Goal: Transaction & Acquisition: Purchase product/service

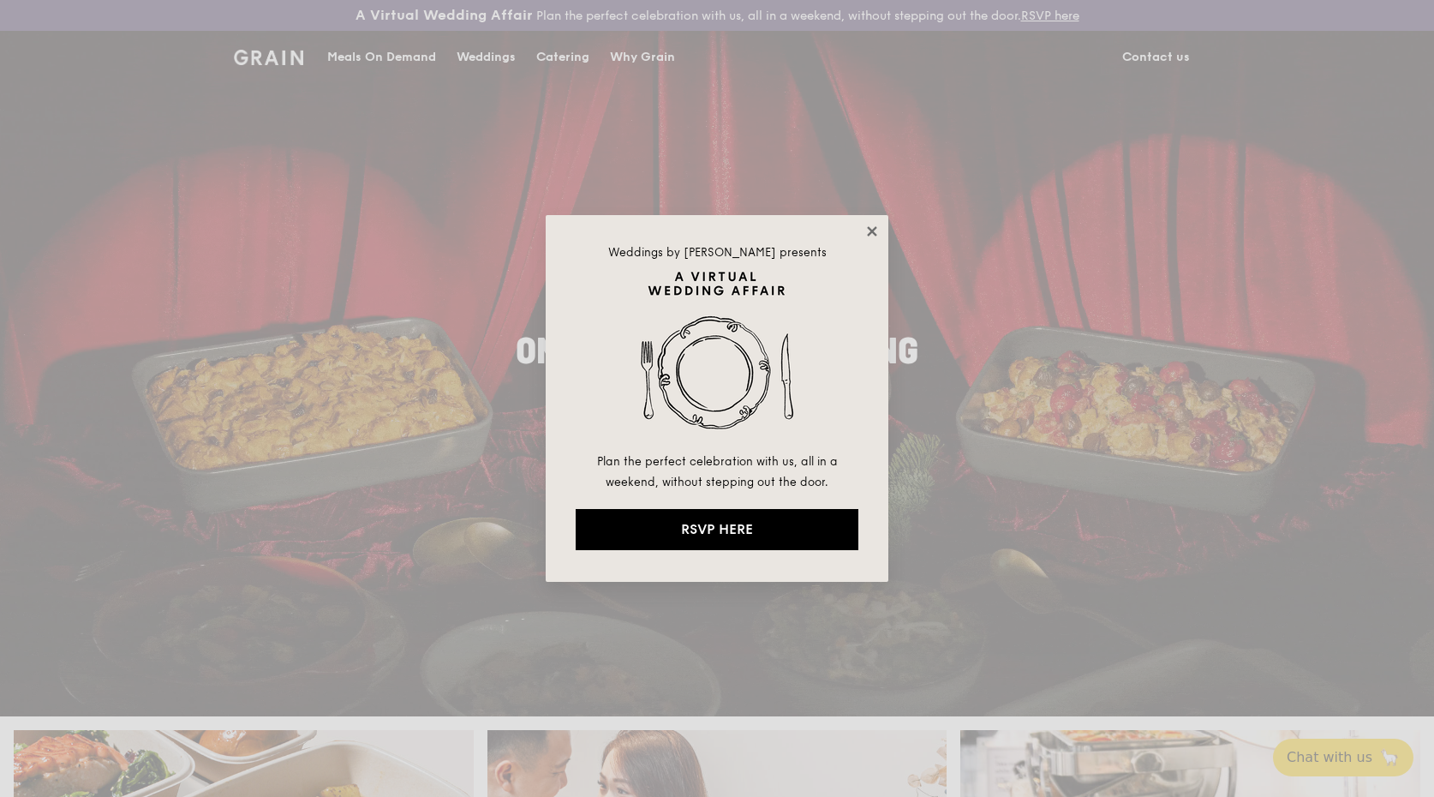
click at [871, 230] on icon at bounding box center [871, 230] width 9 height 9
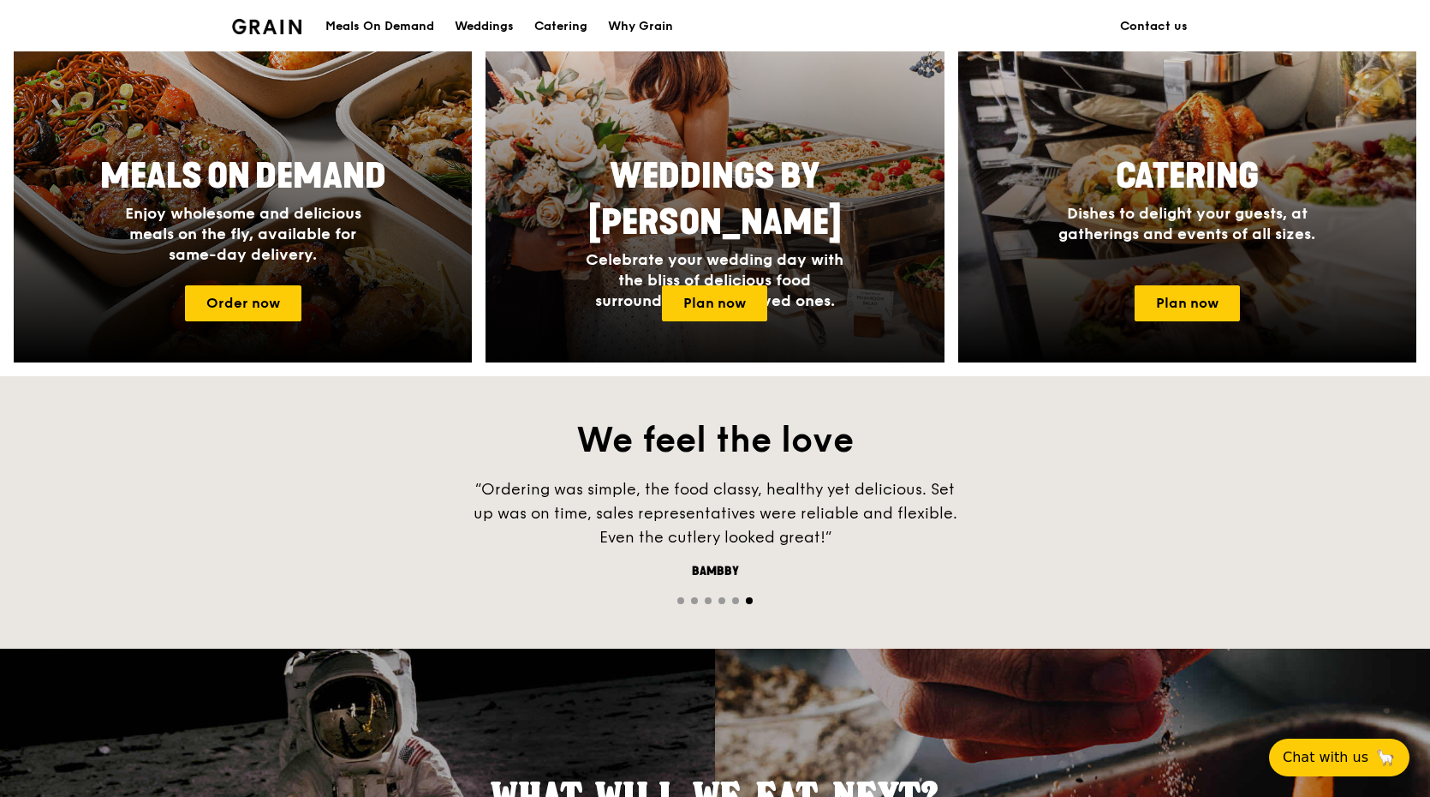
scroll to position [821, 0]
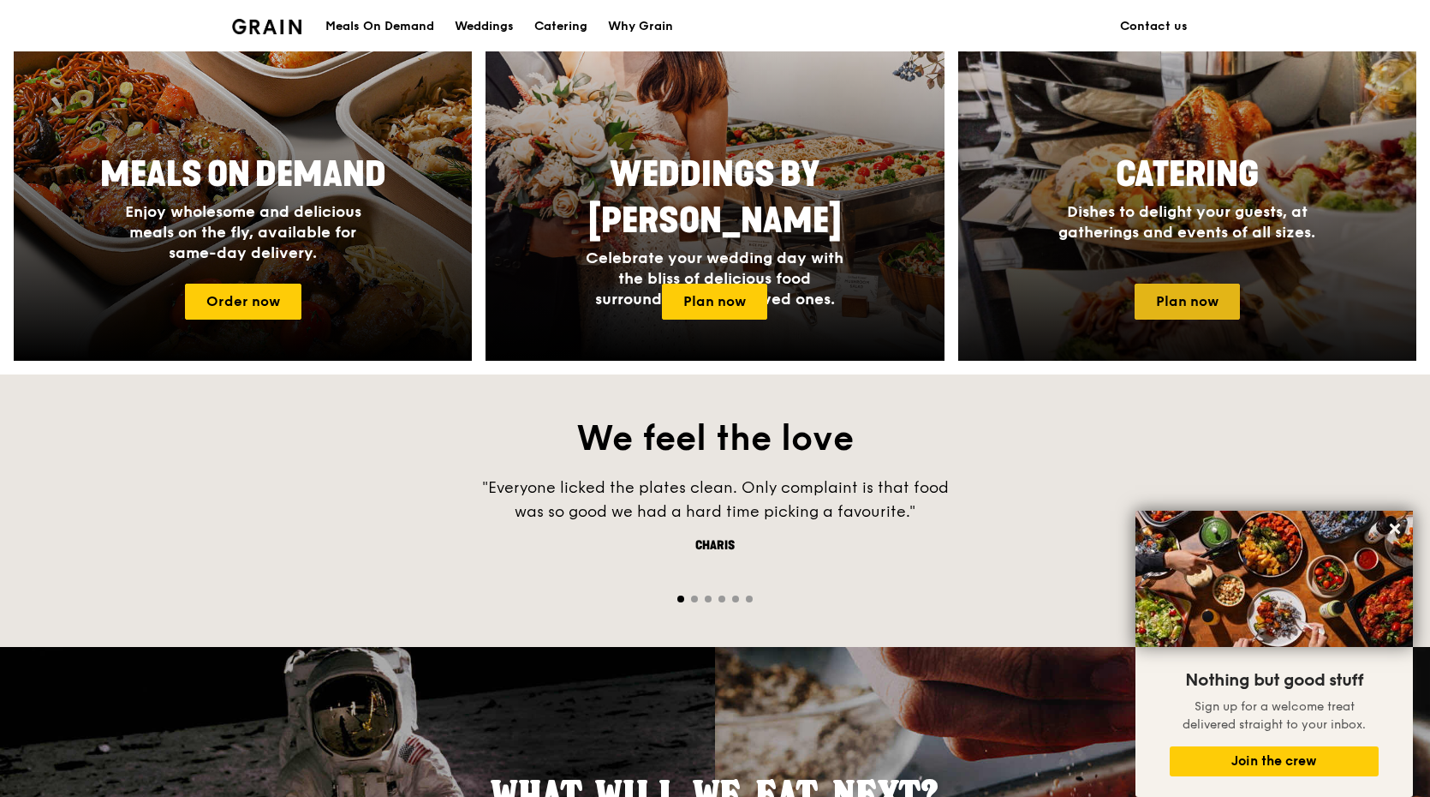
click at [1196, 297] on link "Plan now" at bounding box center [1187, 302] width 105 height 36
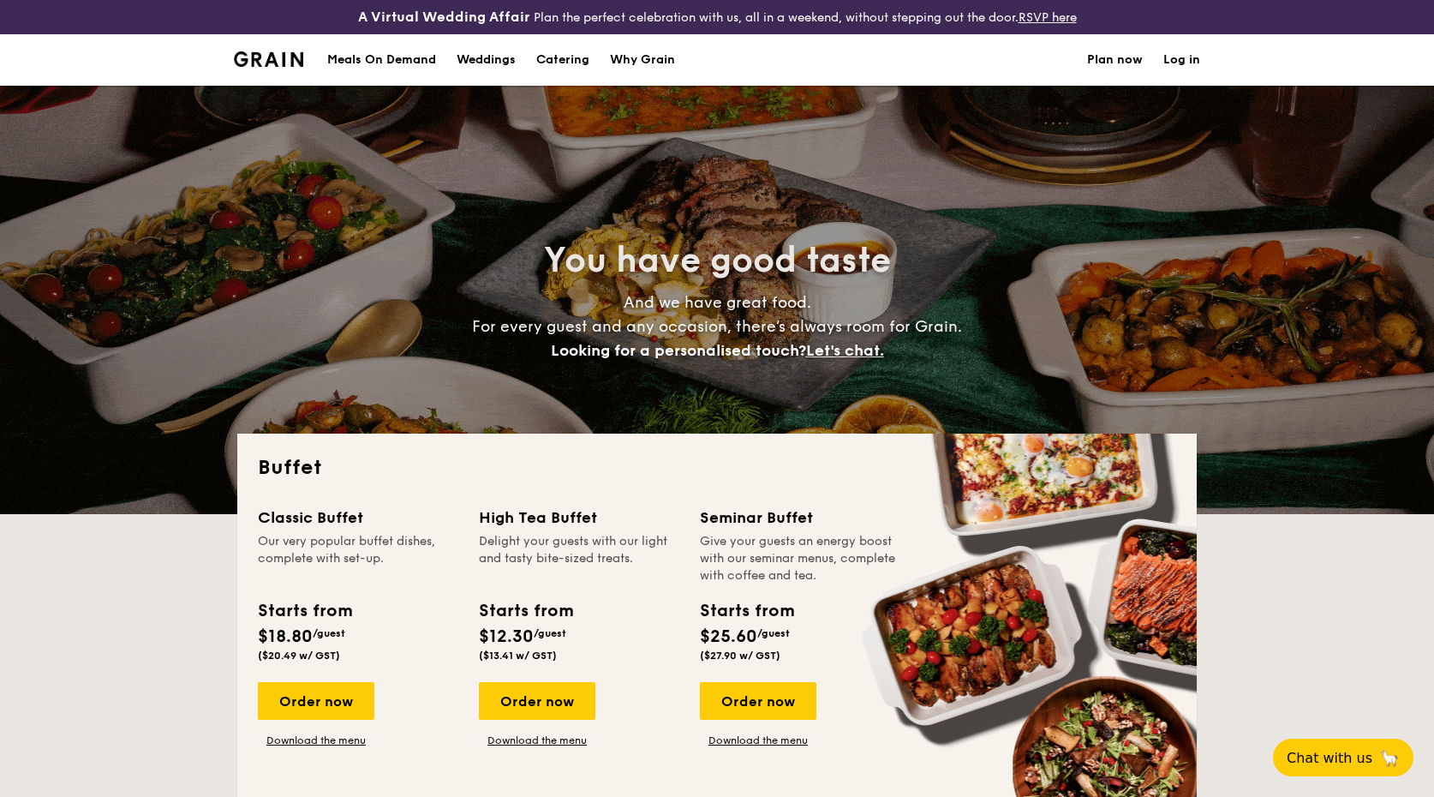
select select
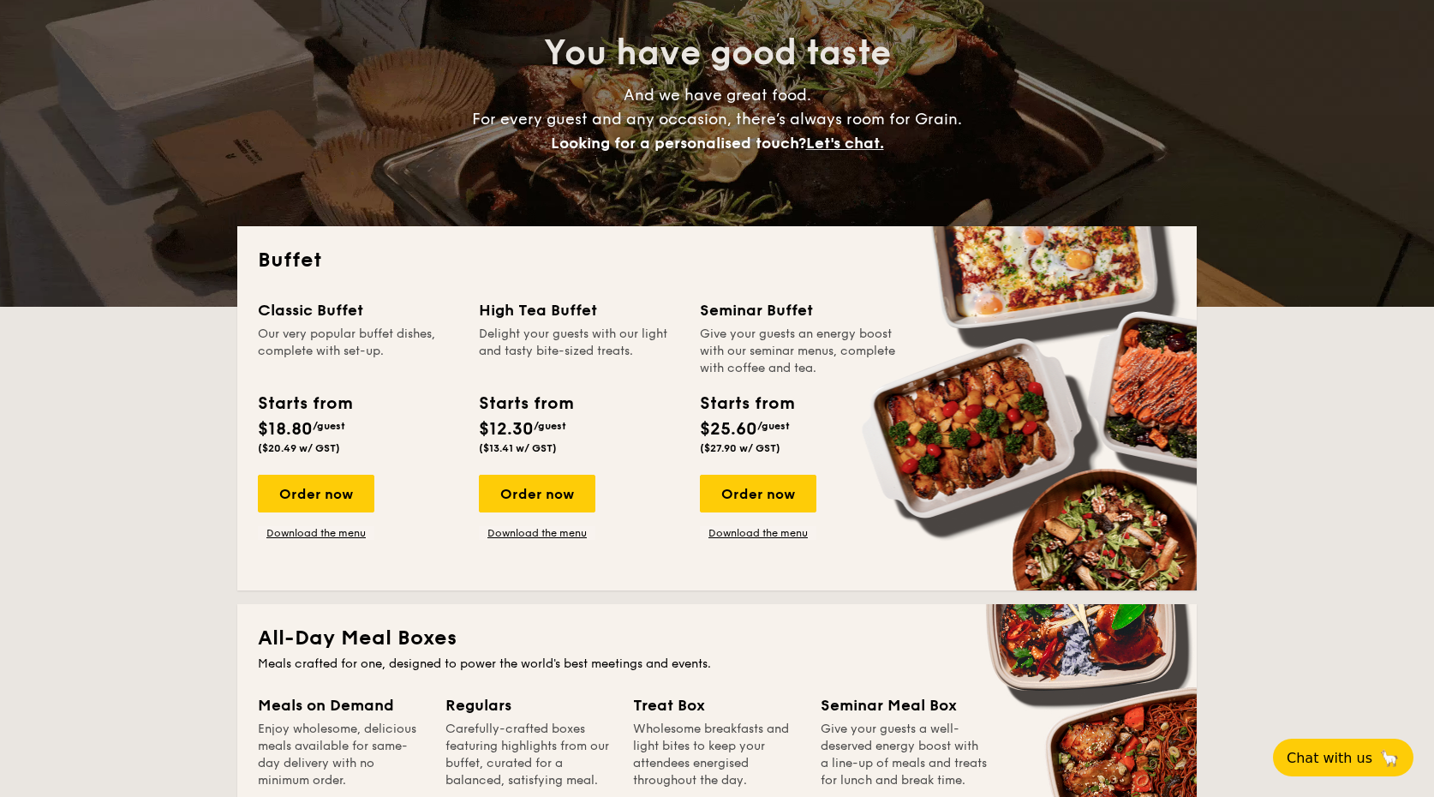
scroll to position [247, 0]
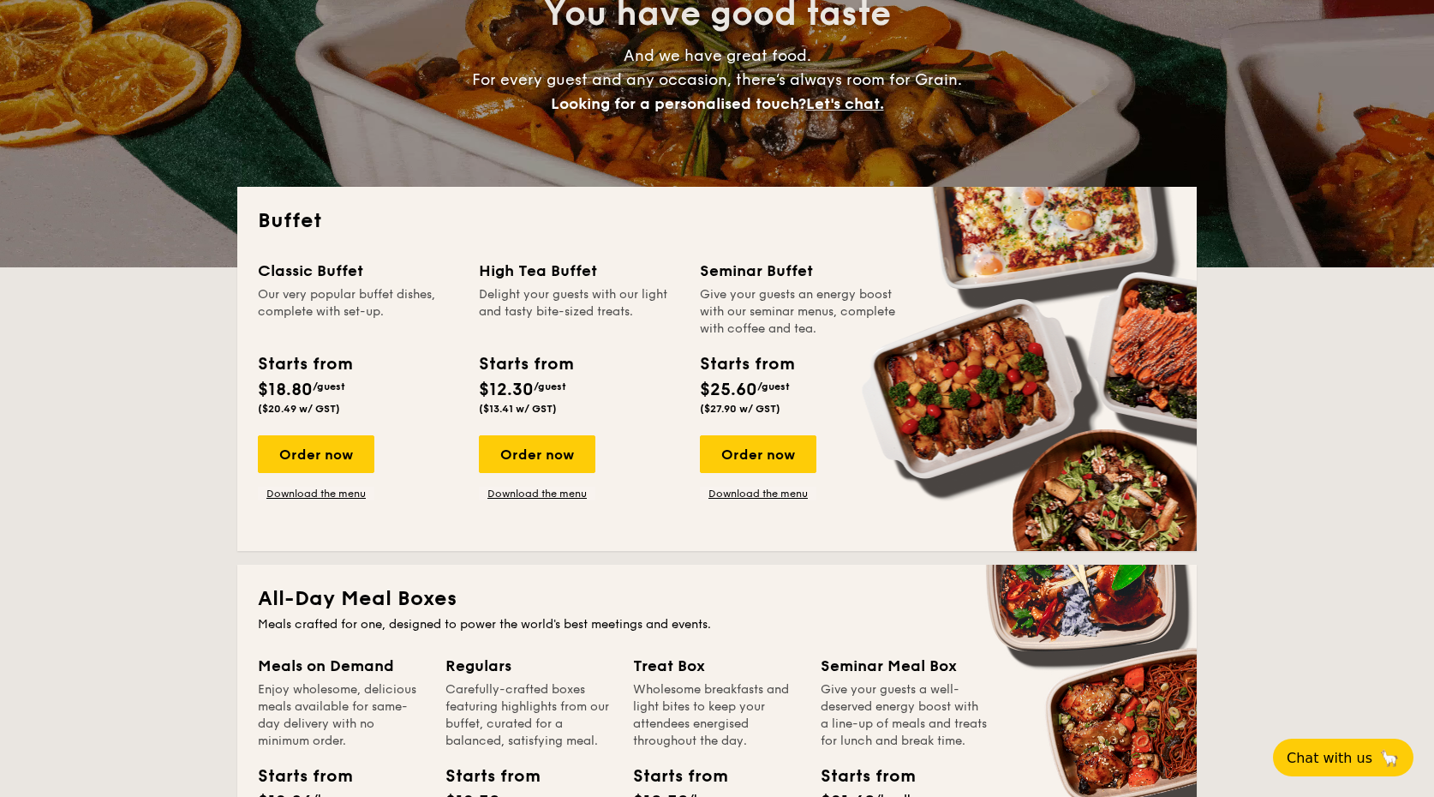
click at [322, 367] on div "Starts from" at bounding box center [304, 364] width 93 height 26
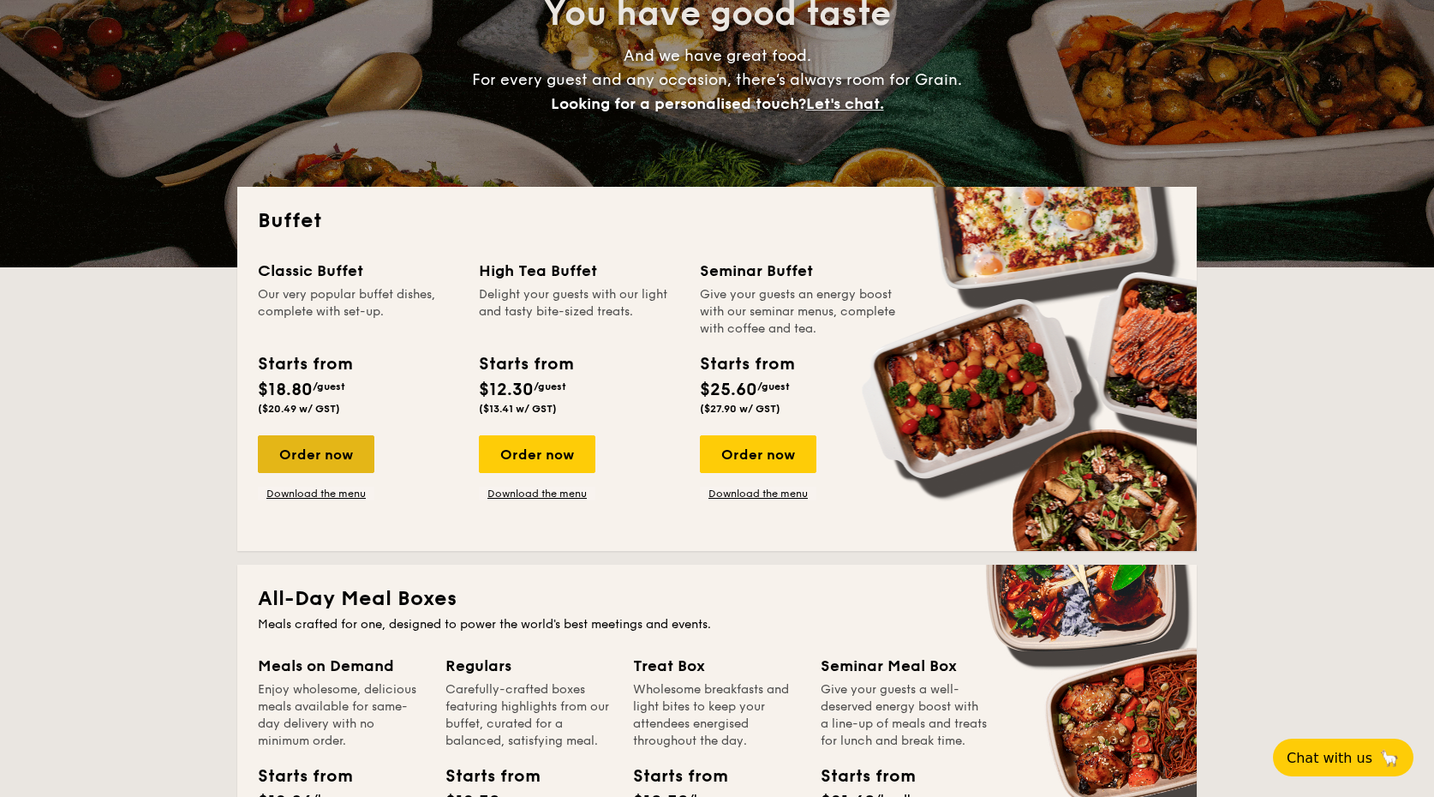
click at [332, 439] on div "Order now" at bounding box center [316, 454] width 116 height 38
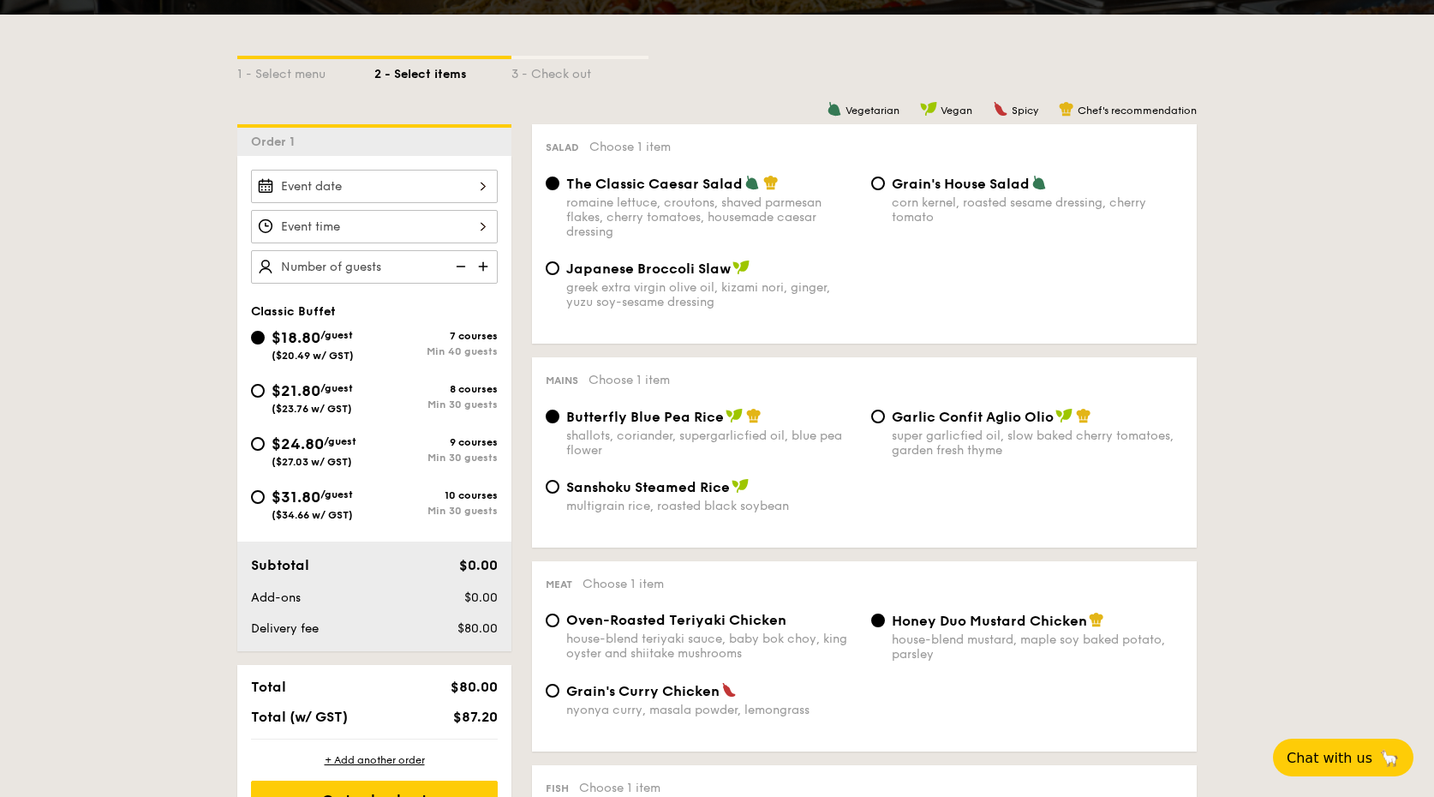
scroll to position [394, 0]
click at [255, 496] on input "$31.80 /guest ($34.66 w/ GST) 10 courses Min 30 guests" at bounding box center [258, 496] width 14 height 14
radio input "true"
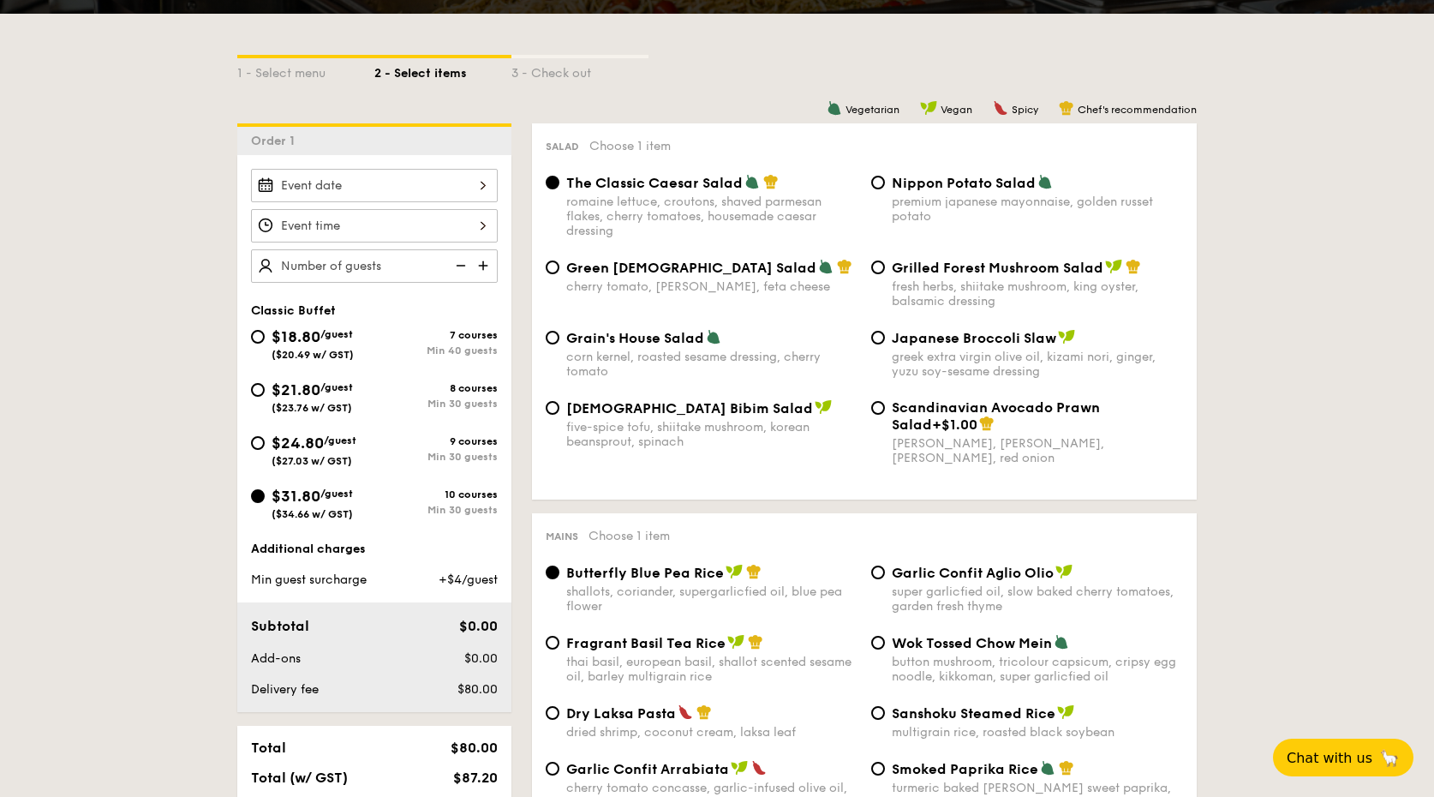
radio input "true"
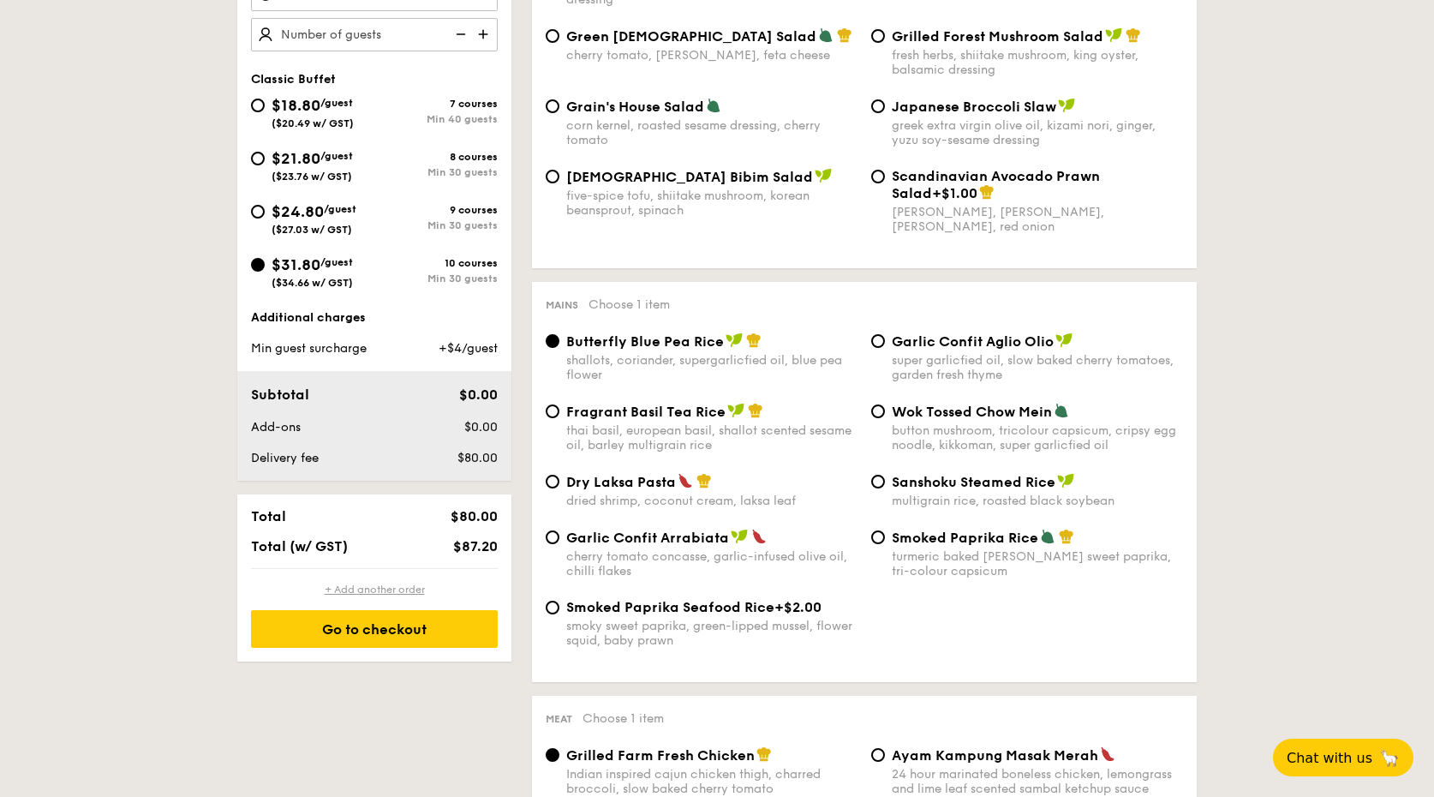
scroll to position [618, 0]
